Goal: Task Accomplishment & Management: Manage account settings

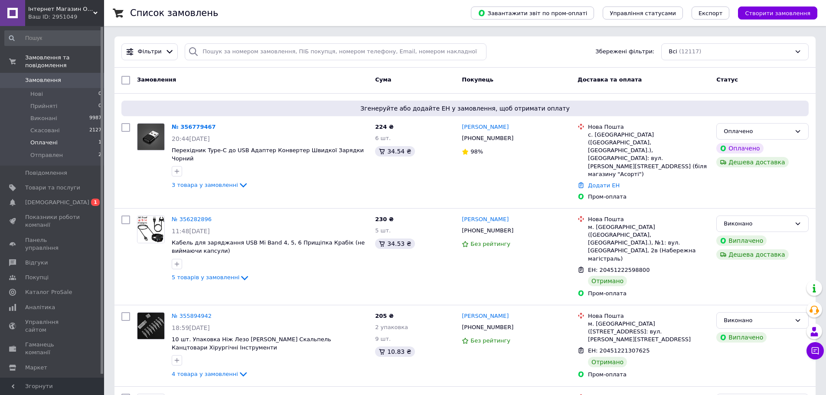
click at [72, 137] on li "Оплачені 1" at bounding box center [53, 143] width 107 height 12
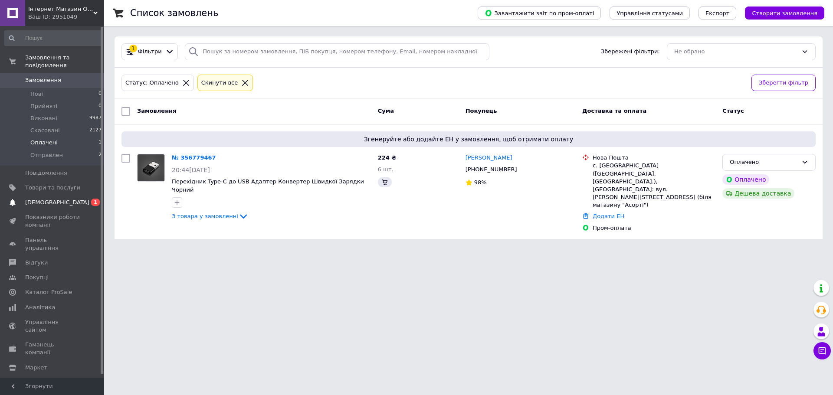
click at [72, 195] on link "Сповіщення 0 1" at bounding box center [53, 202] width 107 height 15
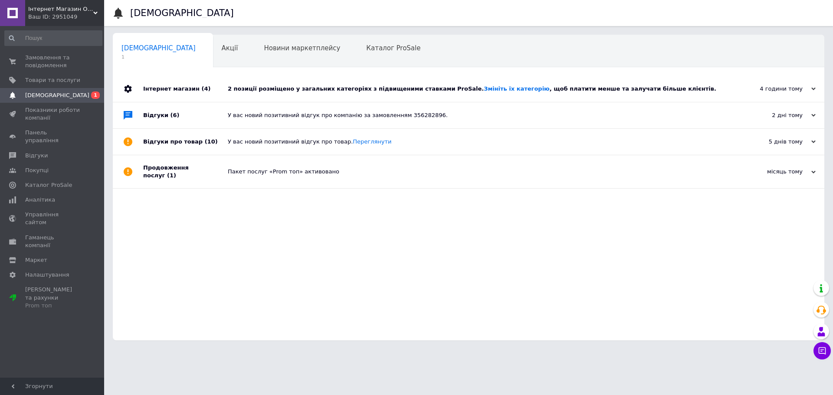
click at [293, 75] on div "Сповіщення 1 Акції 0 Новини маркетплейсу 0 Каталог ProSale 0 Навчання та заходи…" at bounding box center [468, 188] width 711 height 306
click at [292, 83] on div "2 позиції розміщено у загальних категоріях з підвищеними ставками ProSale. Змін…" at bounding box center [478, 89] width 501 height 26
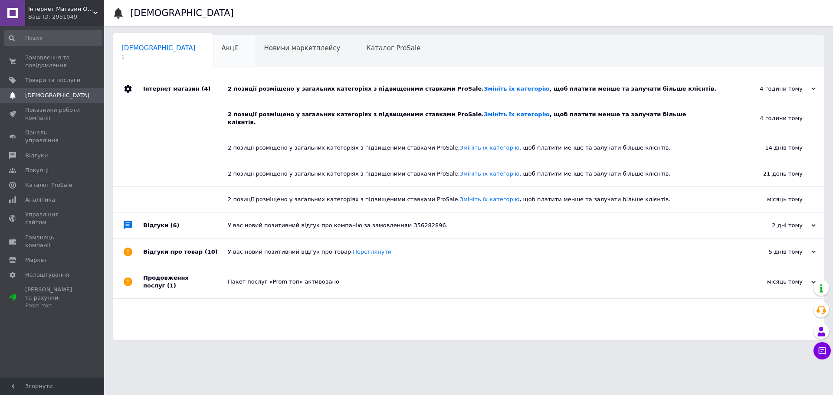
click at [213, 49] on div "Акції 0" at bounding box center [234, 51] width 43 height 33
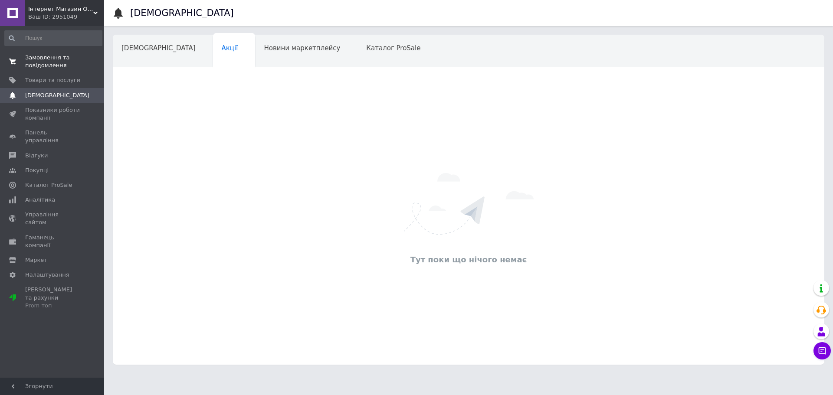
click at [59, 69] on span "Замовлення та повідомлення" at bounding box center [52, 62] width 55 height 16
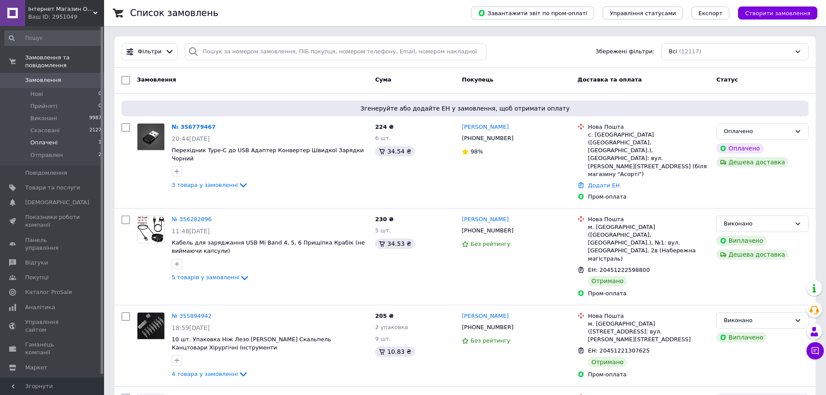
click at [48, 139] on span "Оплачені" at bounding box center [43, 143] width 27 height 8
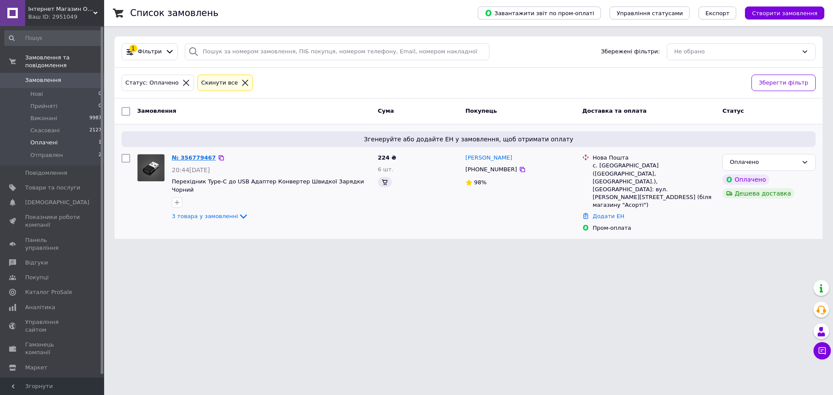
click at [184, 154] on link "№ 356779467" at bounding box center [194, 157] width 44 height 7
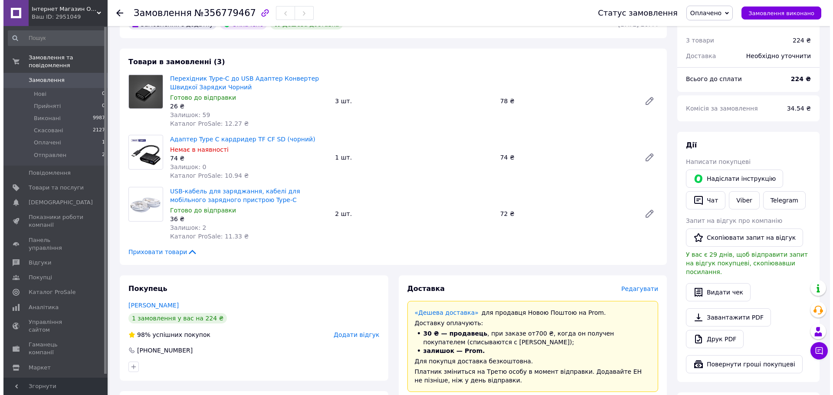
scroll to position [130, 0]
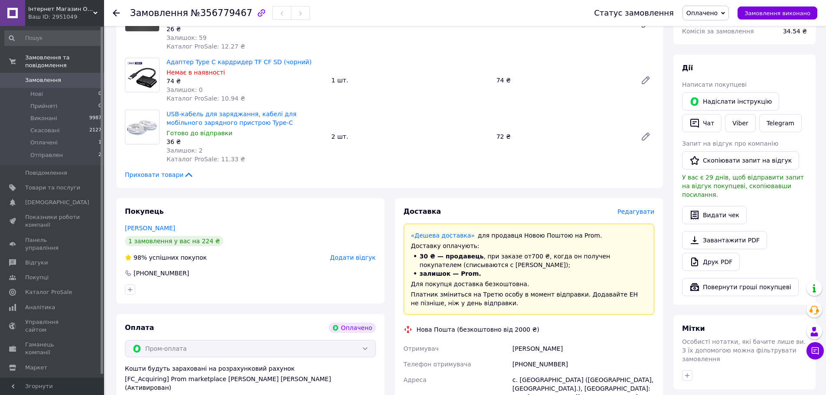
click at [630, 212] on span "Редагувати" at bounding box center [636, 211] width 37 height 7
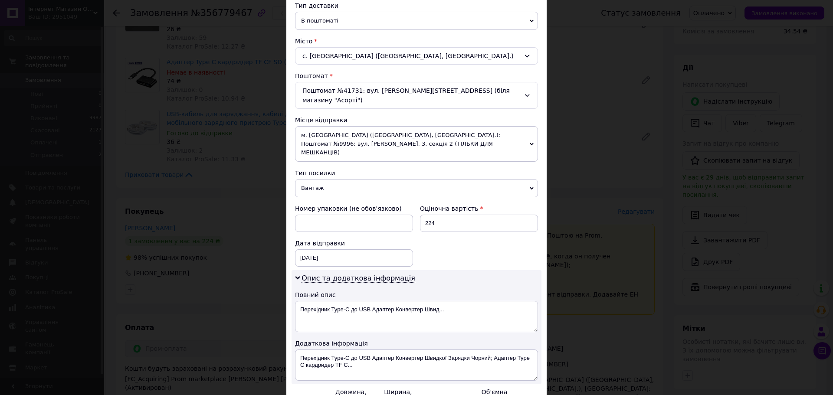
scroll to position [217, 0]
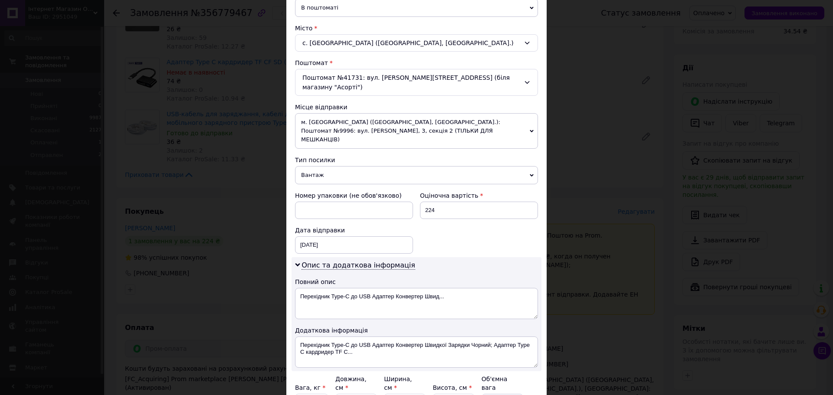
click at [416, 127] on span "м. [GEOGRAPHIC_DATA] ([GEOGRAPHIC_DATA], [GEOGRAPHIC_DATA].): Поштомат №9996: в…" at bounding box center [416, 131] width 243 height 36
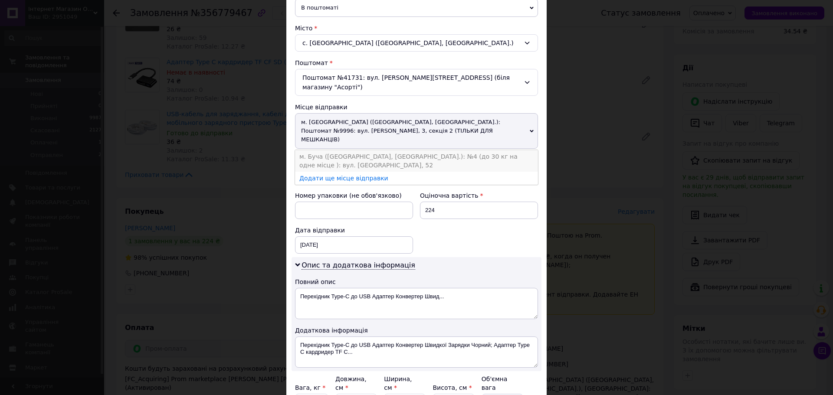
click at [417, 150] on li "м. Буча ([GEOGRAPHIC_DATA], [GEOGRAPHIC_DATA].): №4 (до 30 кг на одне місце ): …" at bounding box center [416, 161] width 243 height 22
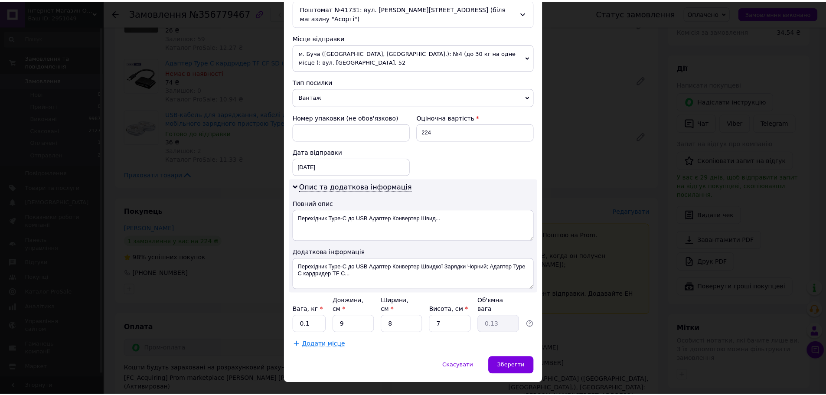
scroll to position [287, 0]
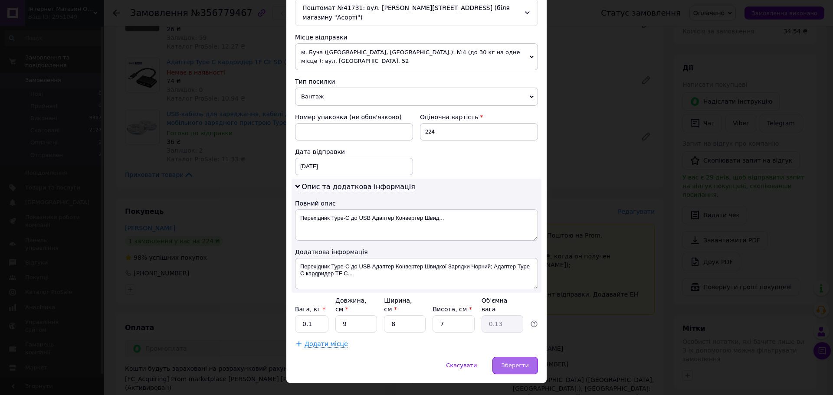
click at [514, 357] on div "Зберегти" at bounding box center [515, 365] width 46 height 17
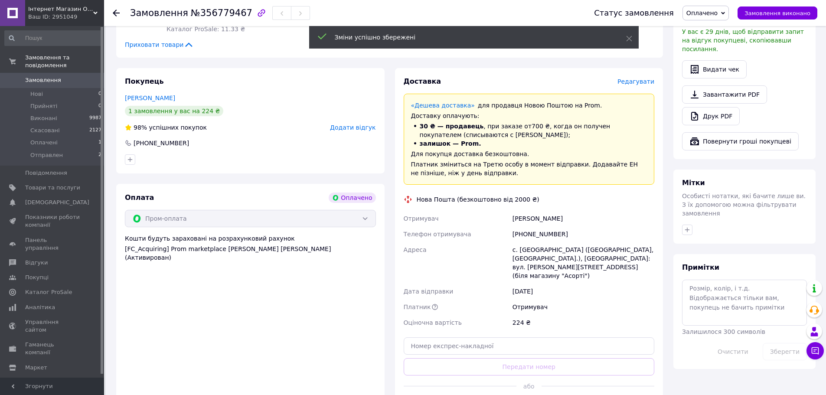
scroll to position [304, 0]
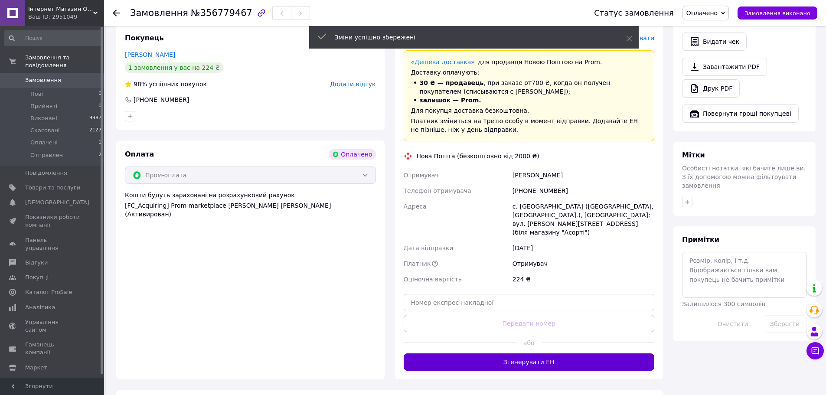
click at [510, 354] on button "Згенерувати ЕН" at bounding box center [529, 362] width 251 height 17
